Goal: Find specific page/section: Find specific page/section

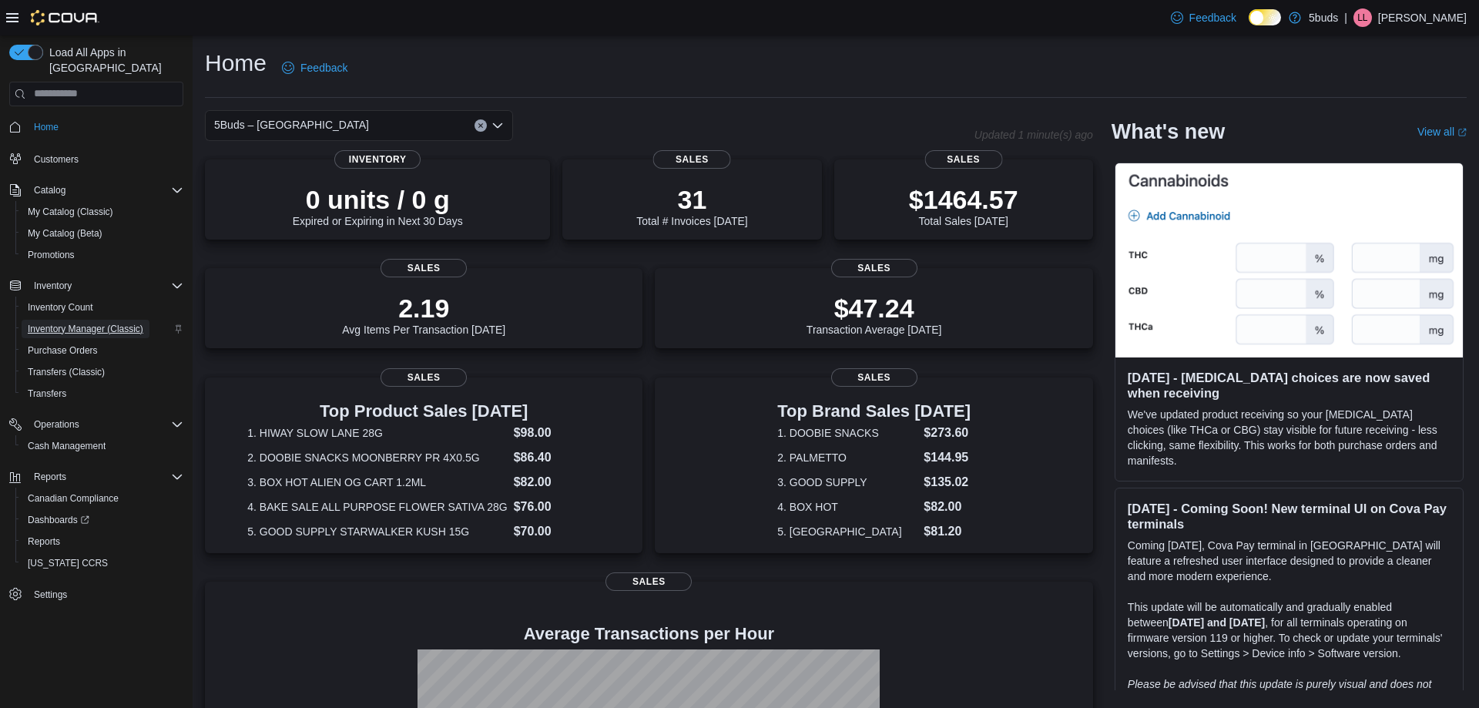
click at [37, 323] on span "Inventory Manager (Classic)" at bounding box center [86, 329] width 116 height 12
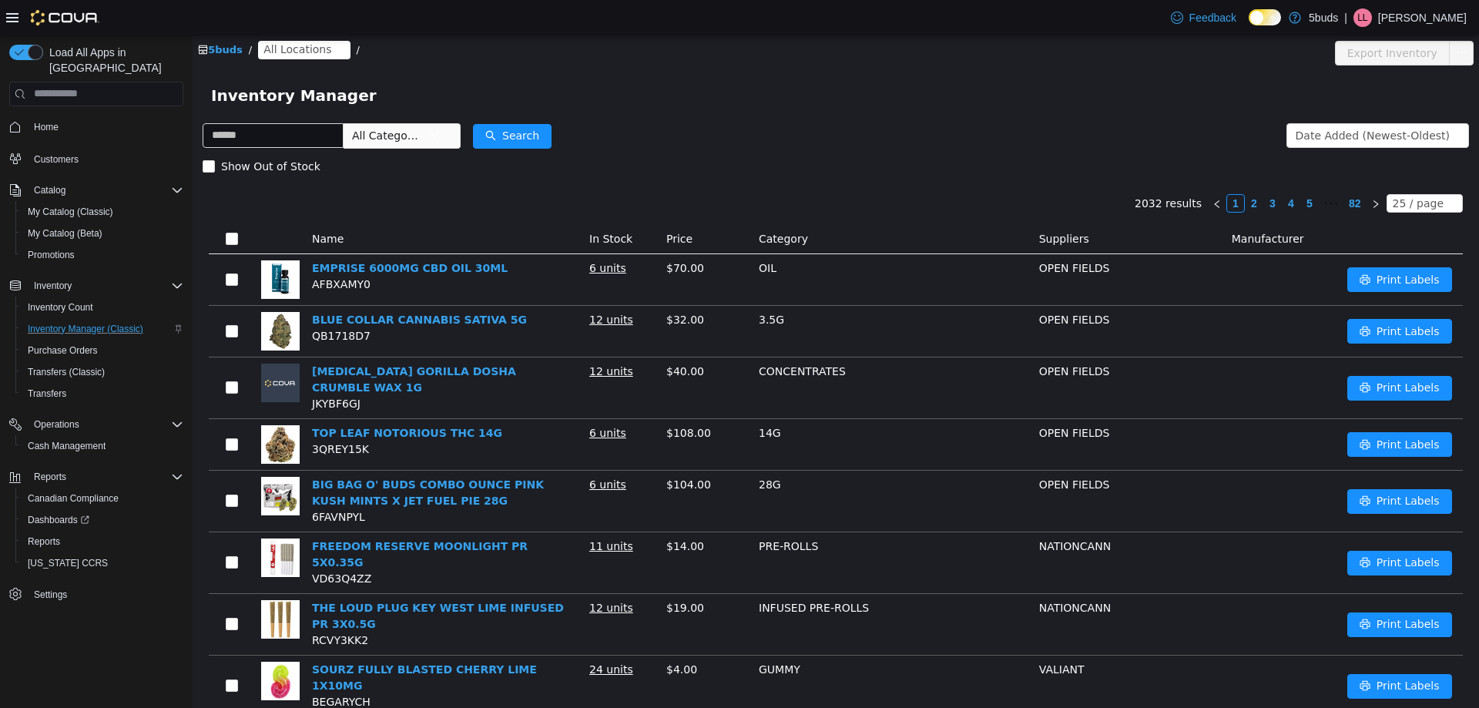
click at [270, 45] on span "All Locations" at bounding box center [297, 48] width 68 height 17
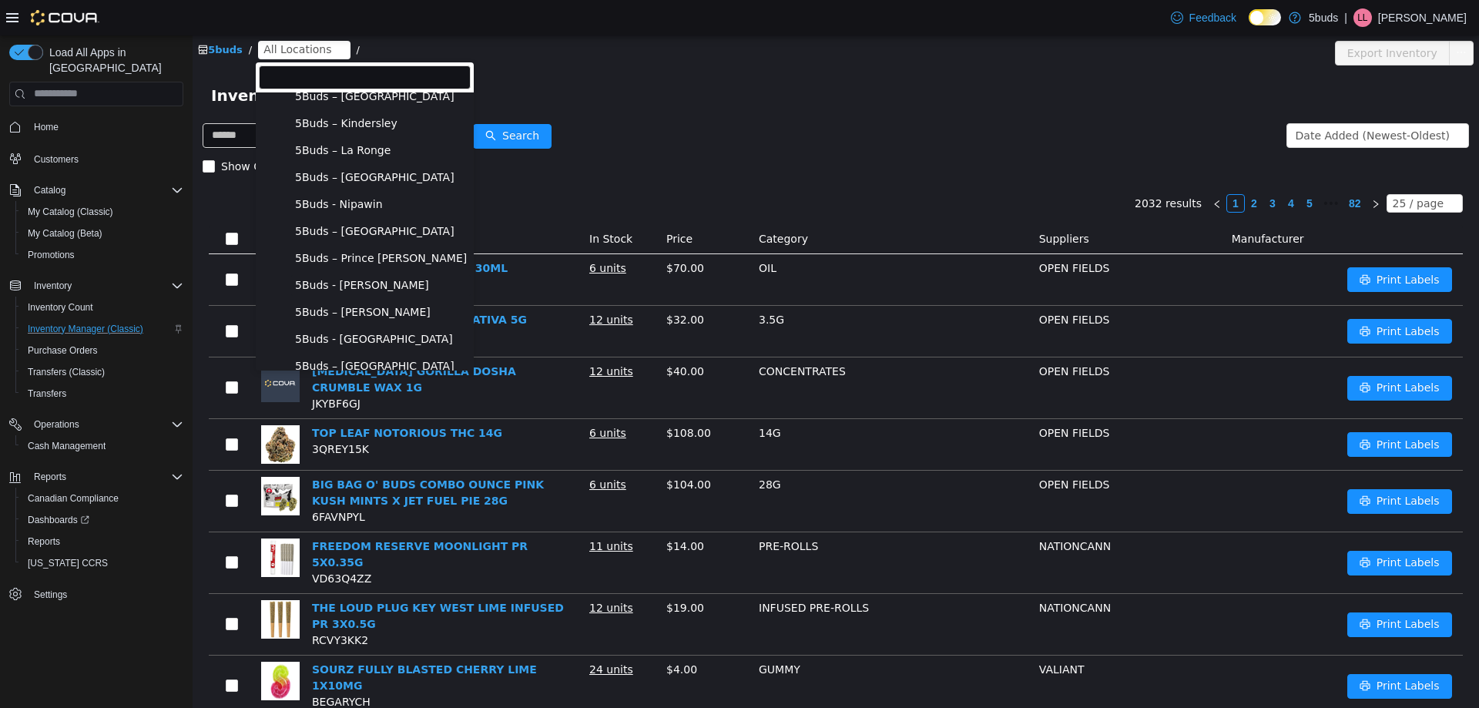
scroll to position [53, 0]
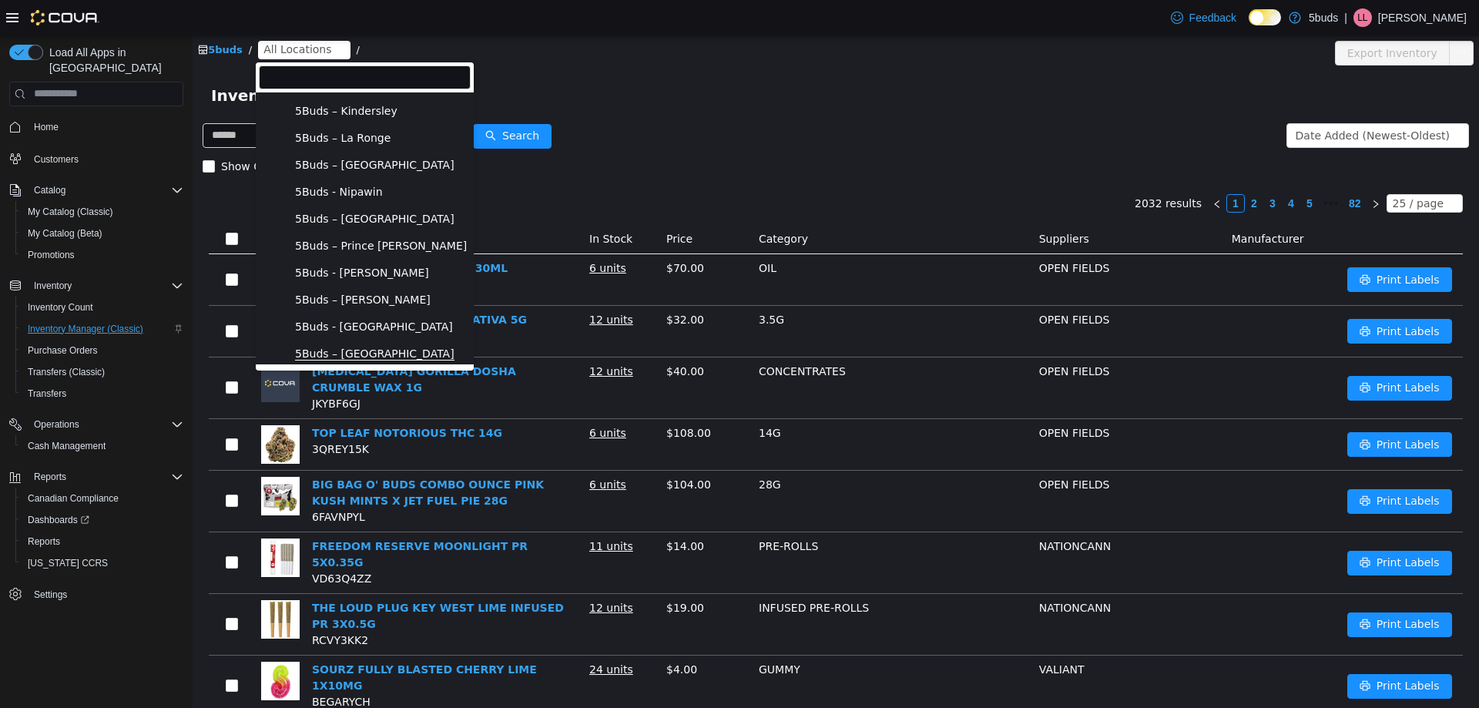
click at [352, 347] on span "5Buds – [GEOGRAPHIC_DATA]" at bounding box center [374, 353] width 159 height 13
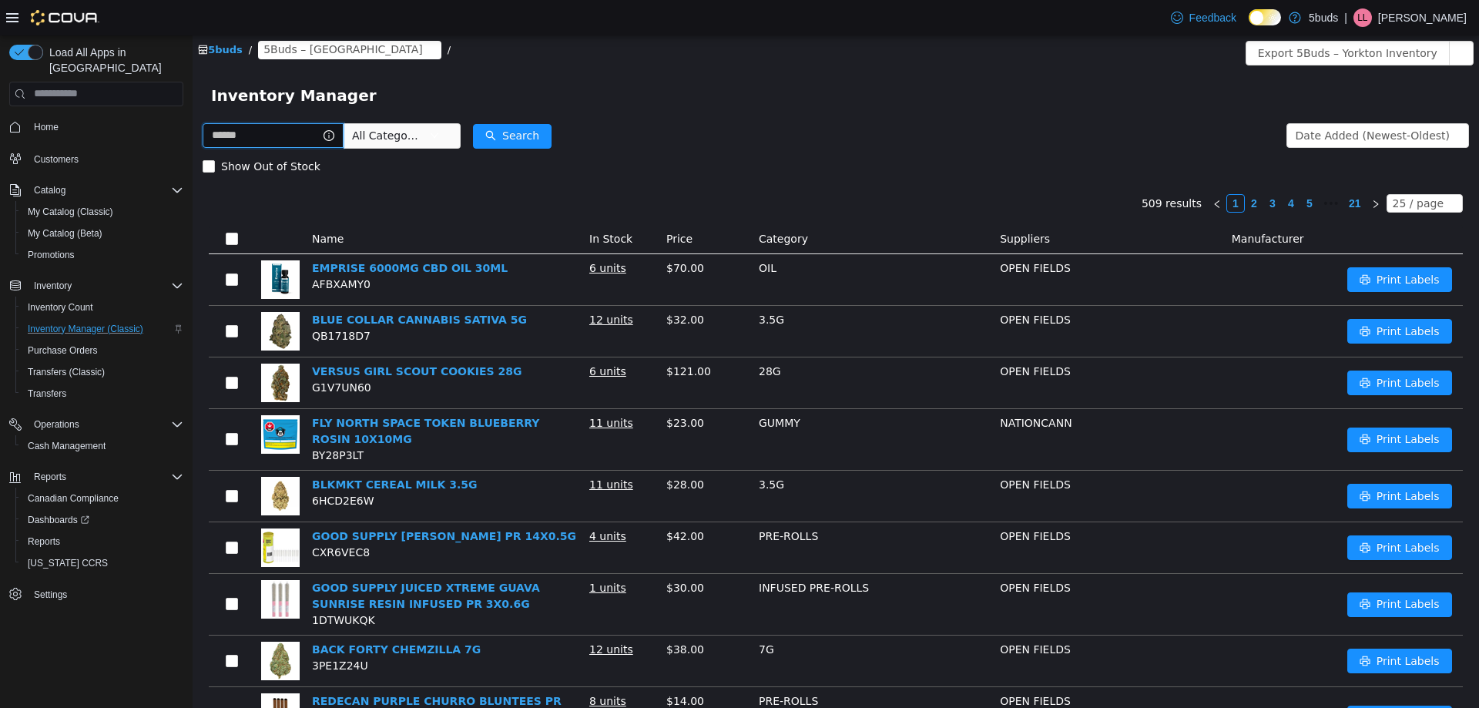
click at [293, 142] on input "text" at bounding box center [273, 134] width 141 height 25
click at [1316, 134] on div "Date Added (Newest-Oldest)" at bounding box center [1372, 134] width 154 height 23
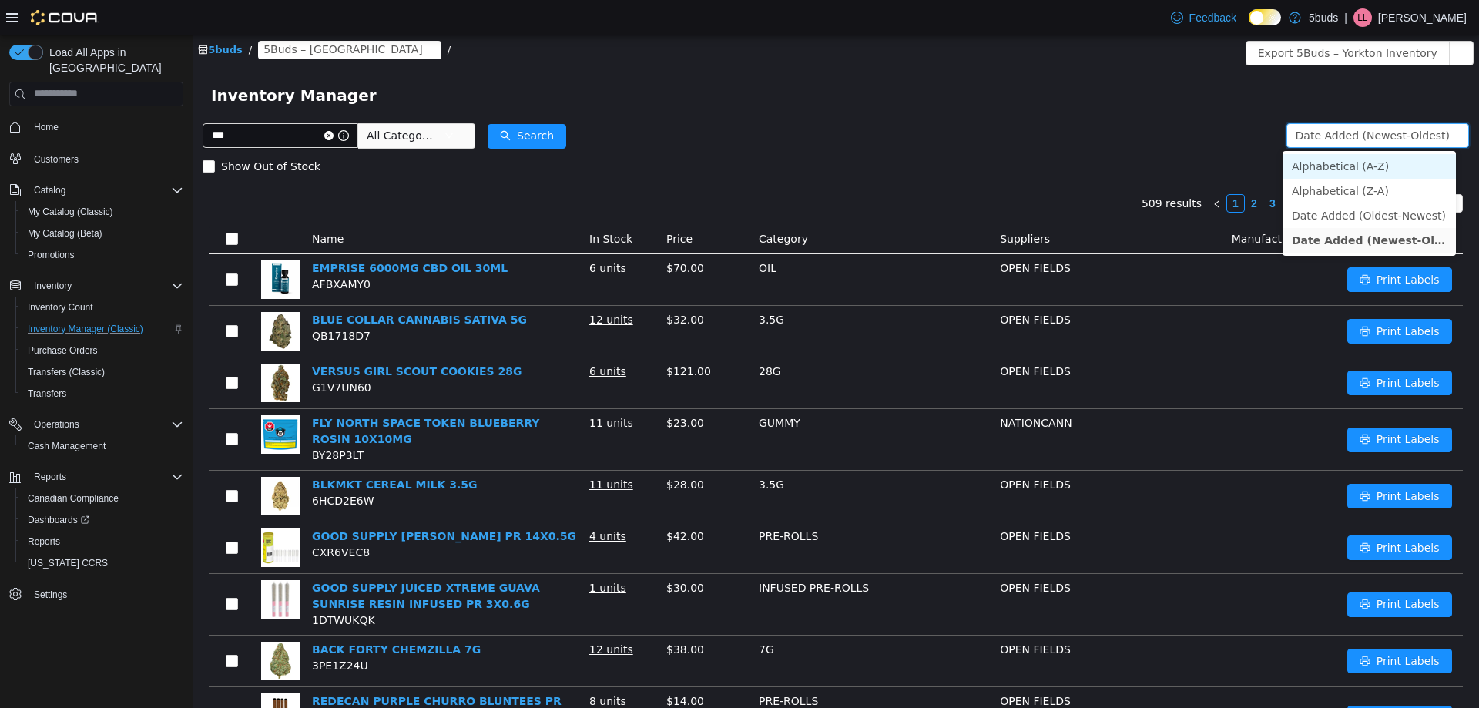
click at [1318, 162] on li "Alphabetical (A-Z)" at bounding box center [1368, 165] width 173 height 25
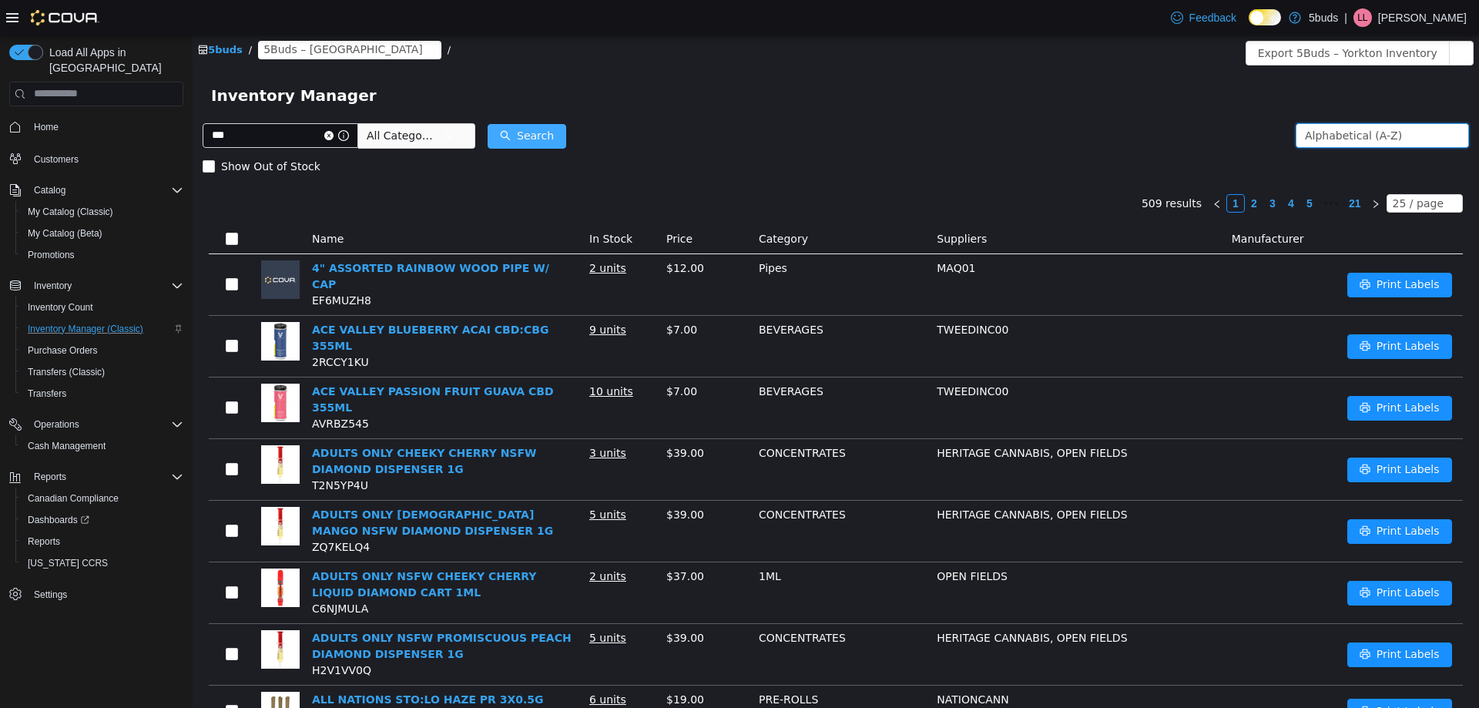
click at [566, 140] on button "Search" at bounding box center [526, 135] width 79 height 25
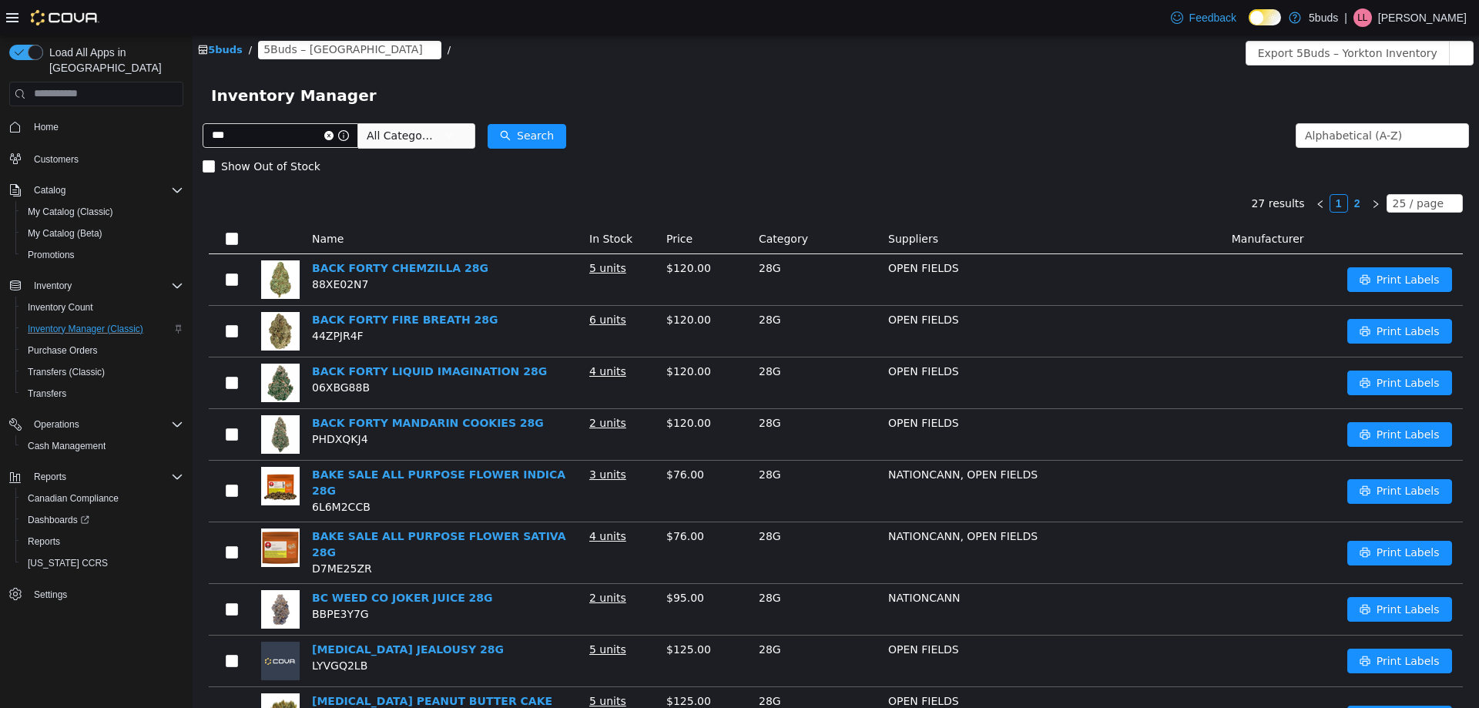
click at [437, 137] on span "All Categories" at bounding box center [402, 134] width 70 height 15
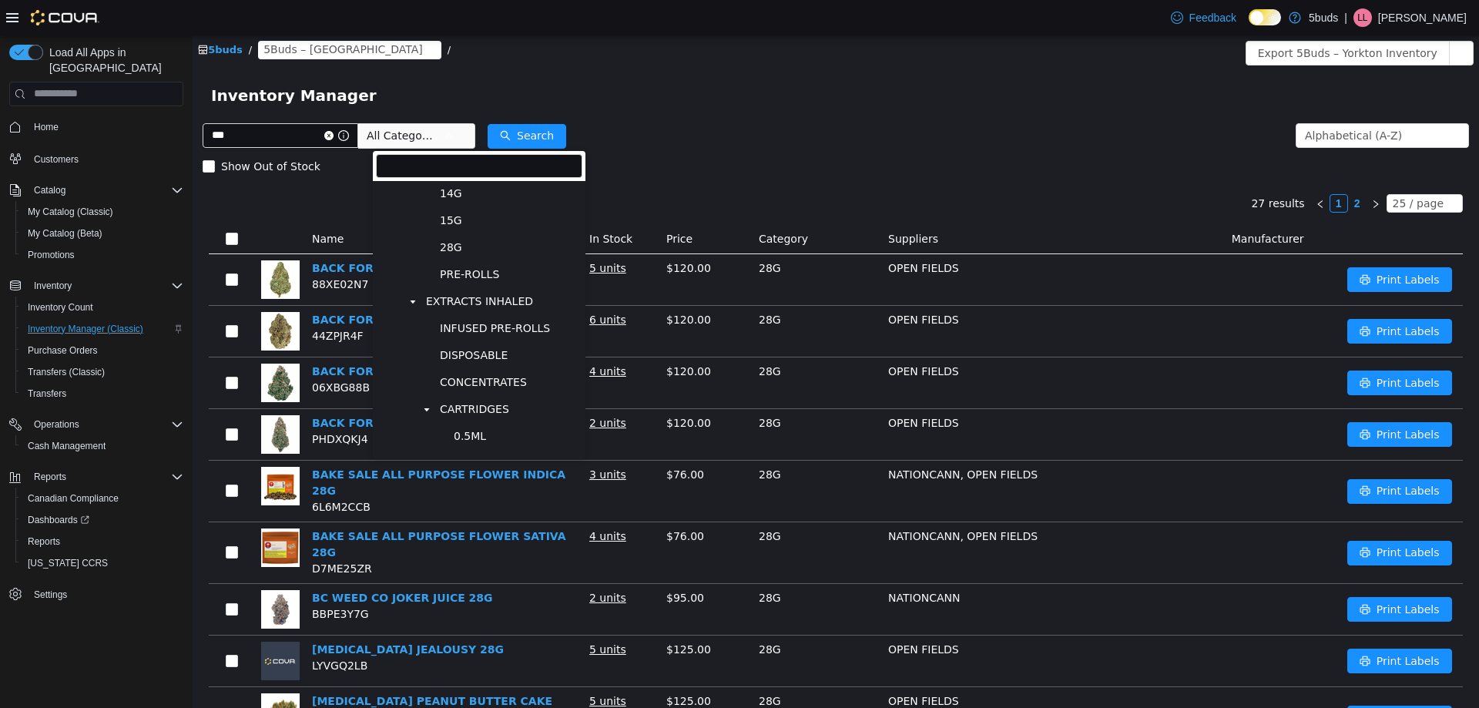
scroll to position [308, 0]
click at [470, 269] on span "EXTRACTS INHALED" at bounding box center [479, 262] width 107 height 13
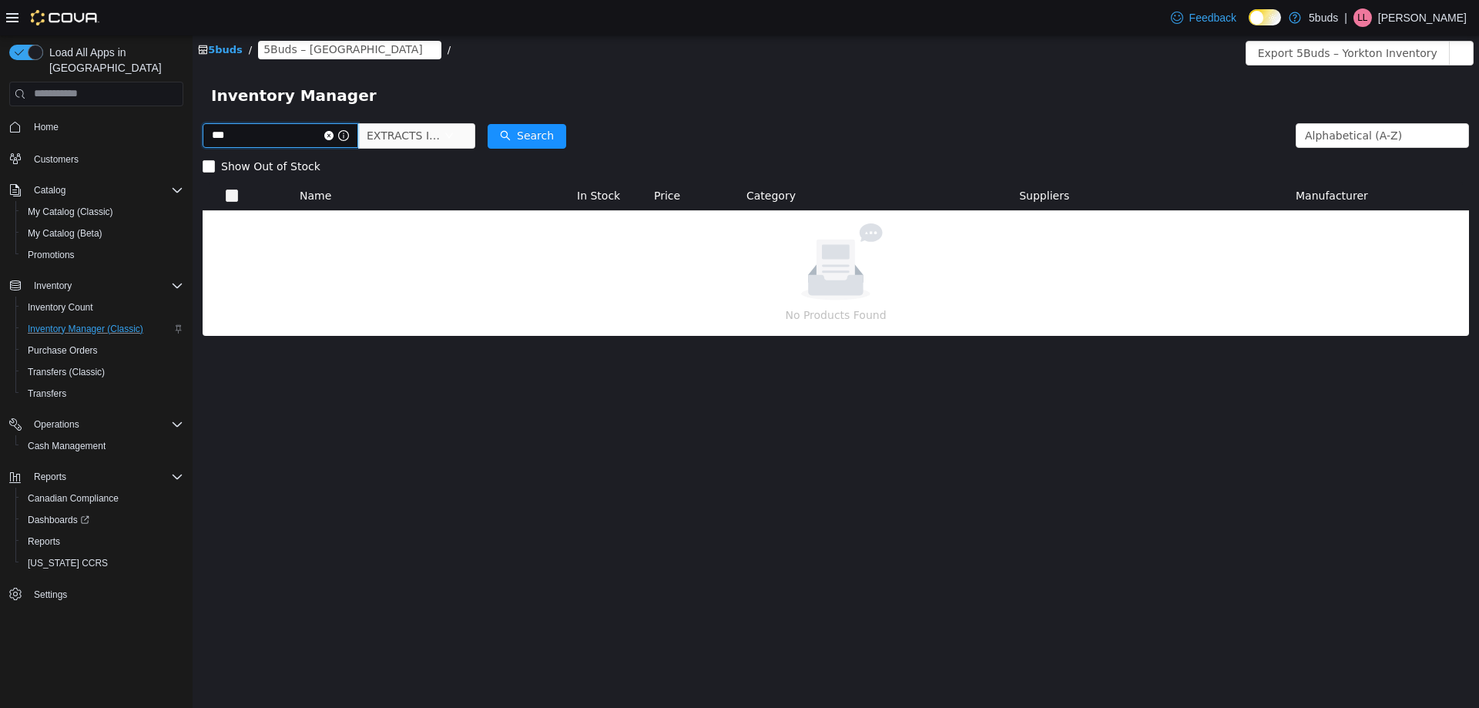
click at [290, 136] on input "***" at bounding box center [281, 134] width 156 height 25
type input "*"
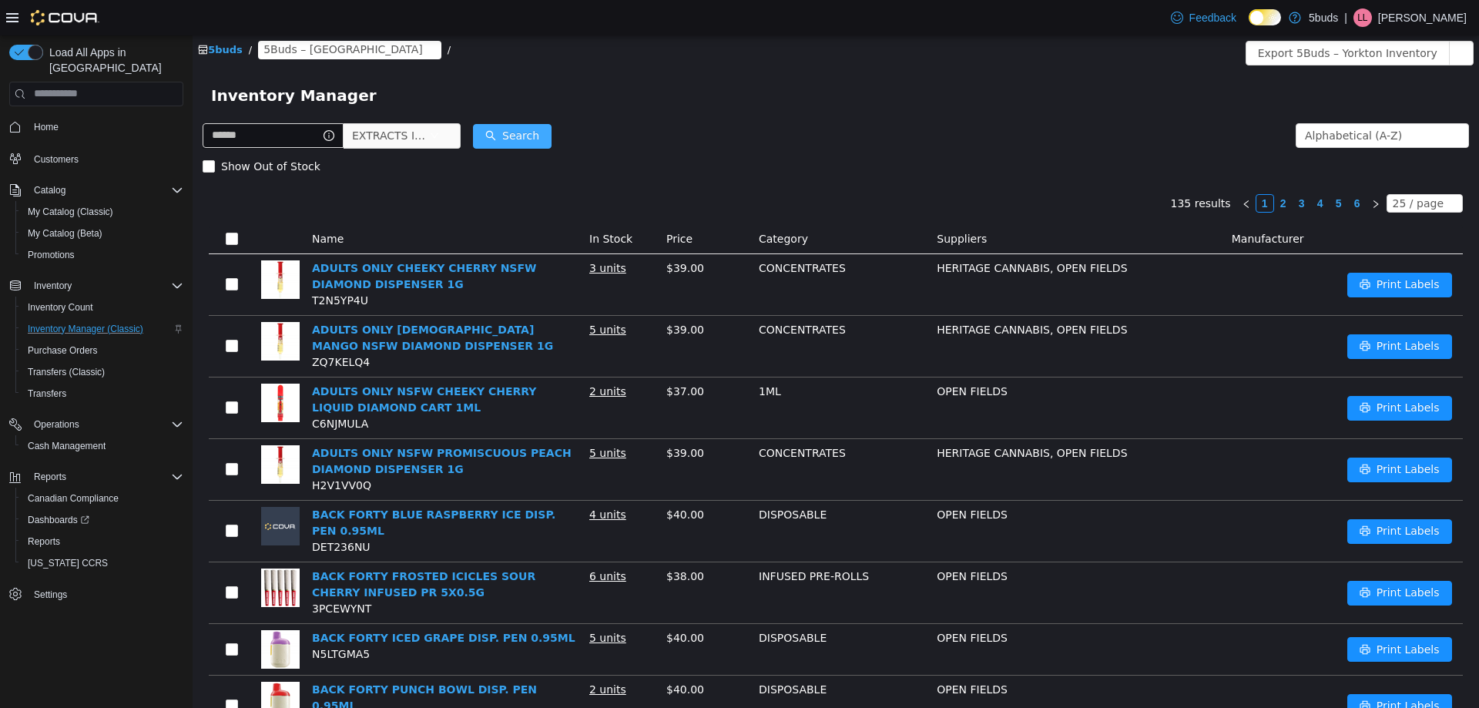
click at [546, 126] on button "Search" at bounding box center [512, 135] width 79 height 25
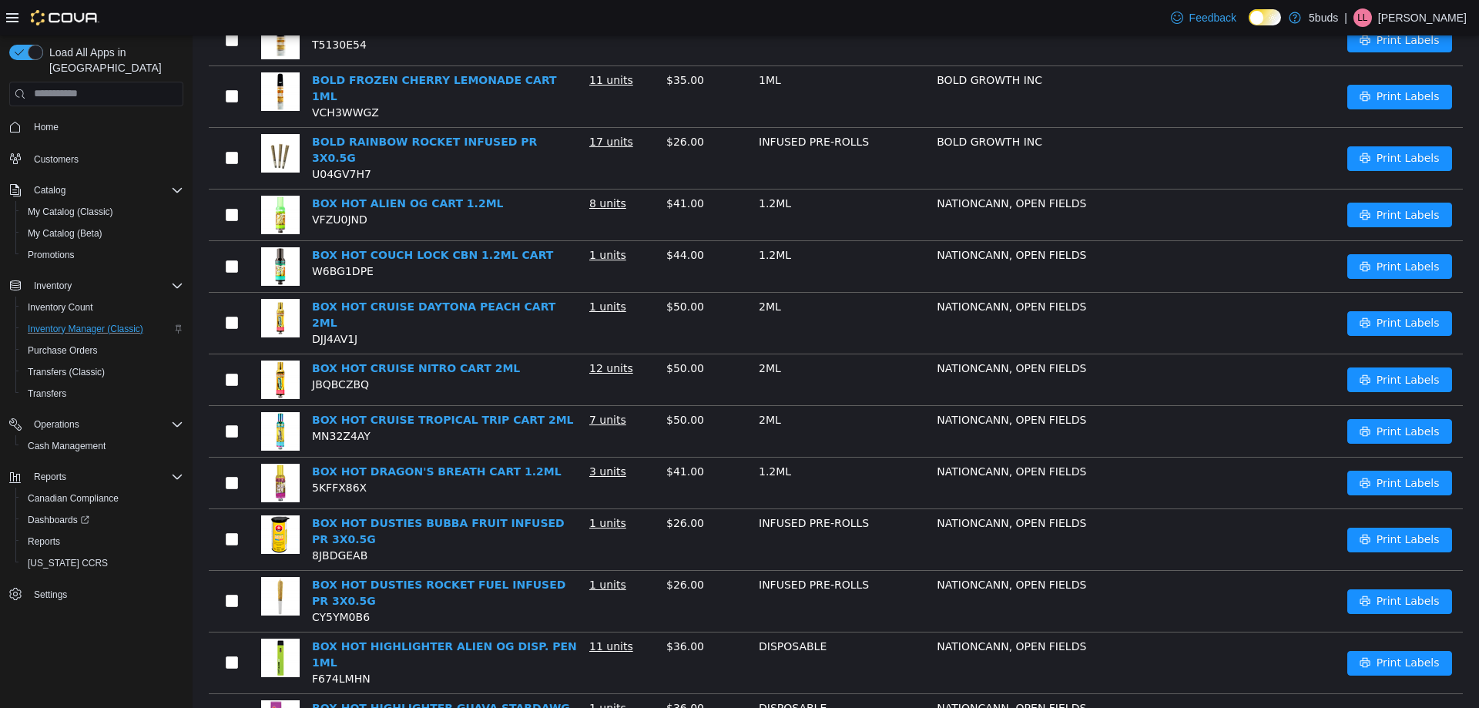
scroll to position [970, 0]
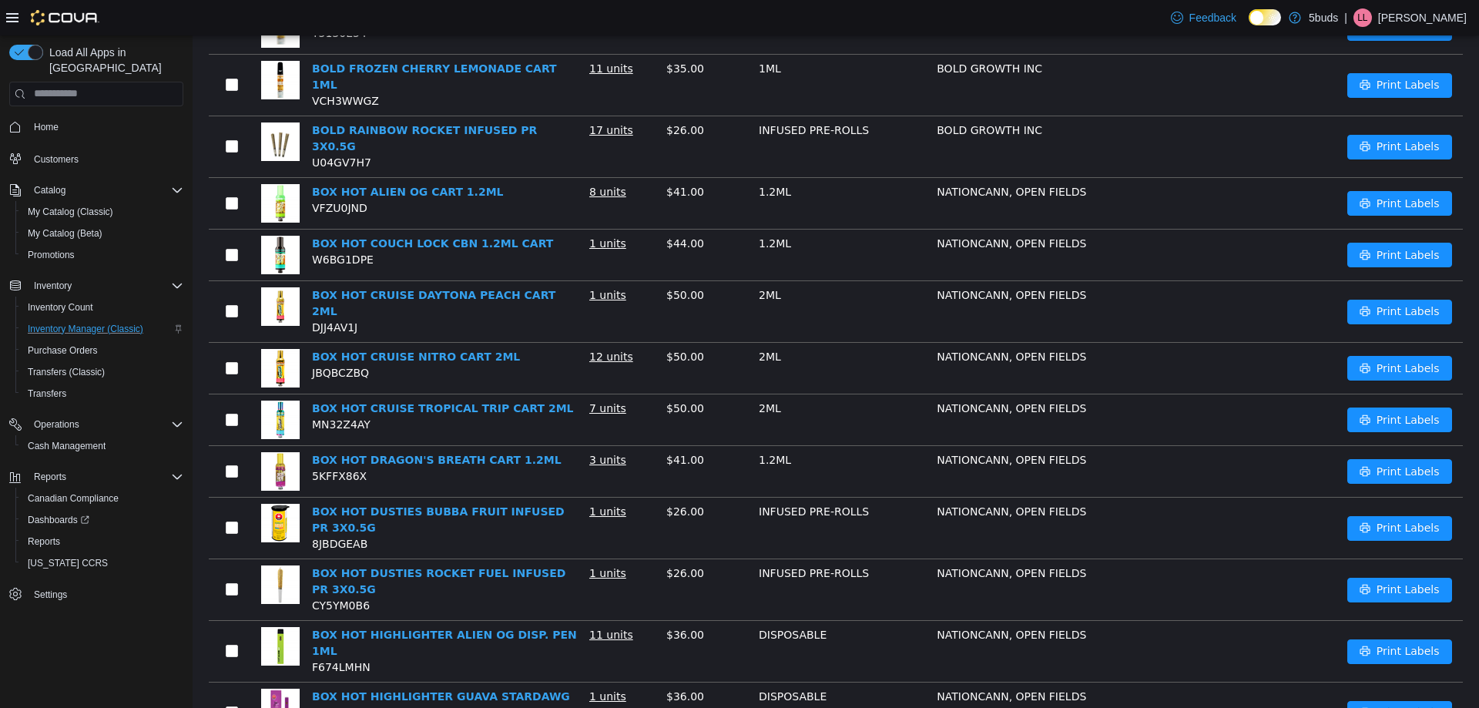
drag, startPoint x: 1278, startPoint y: 687, endPoint x: 1193, endPoint y: 627, distance: 103.8
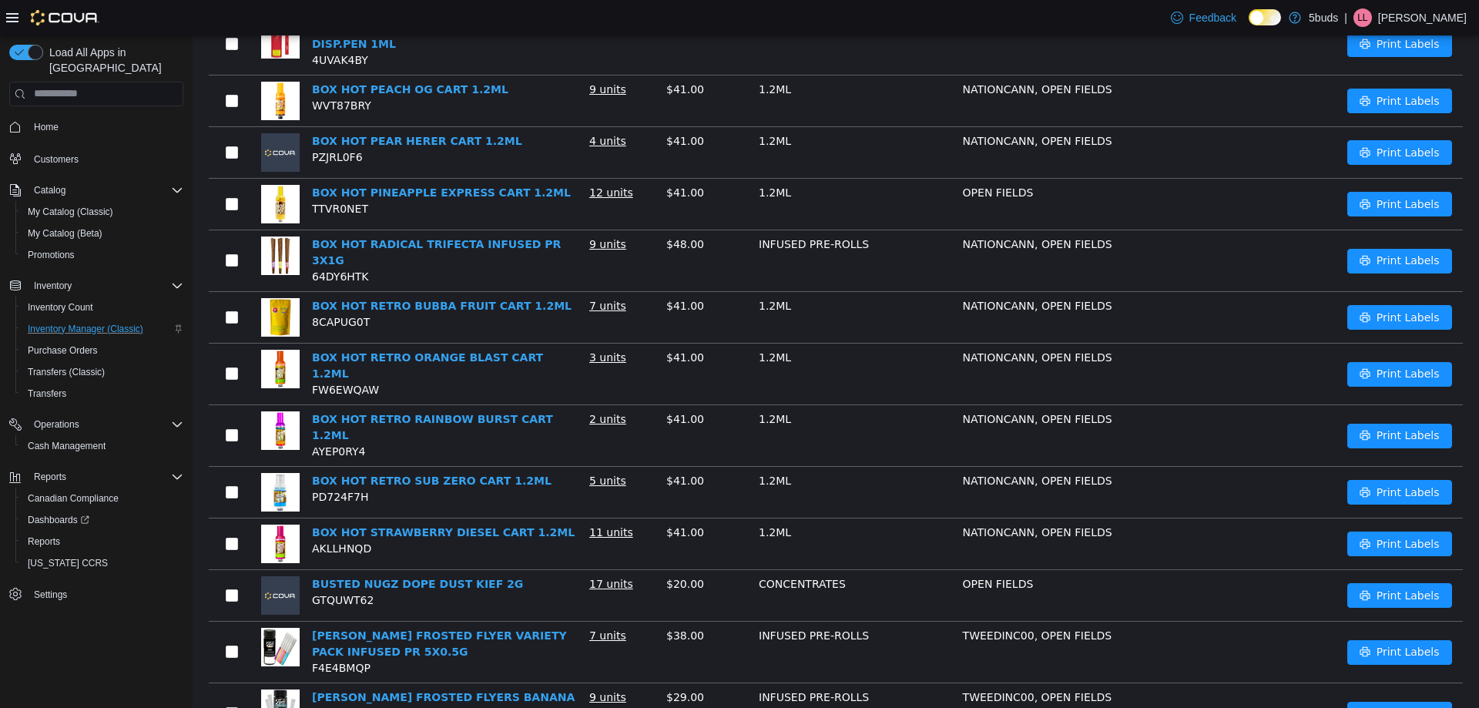
scroll to position [308, 0]
